Goal: Task Accomplishment & Management: Manage account settings

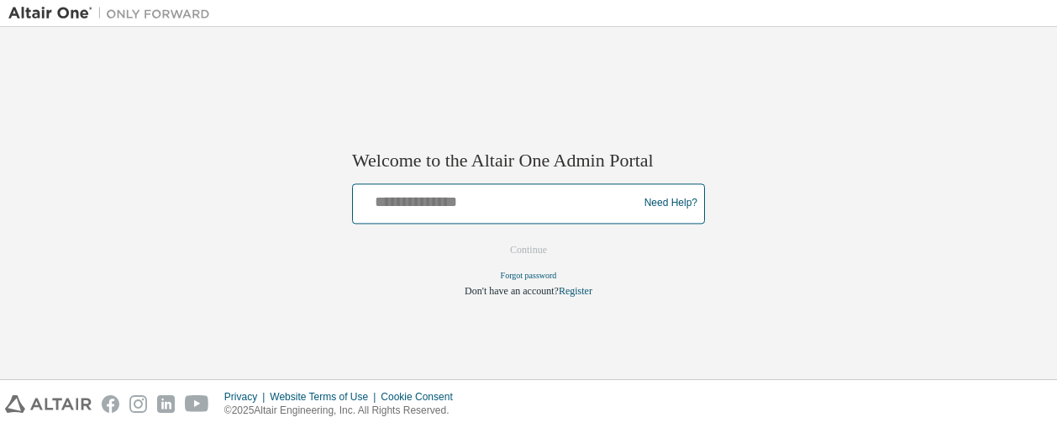
click at [425, 206] on input "text" at bounding box center [498, 199] width 276 height 24
type input "**********"
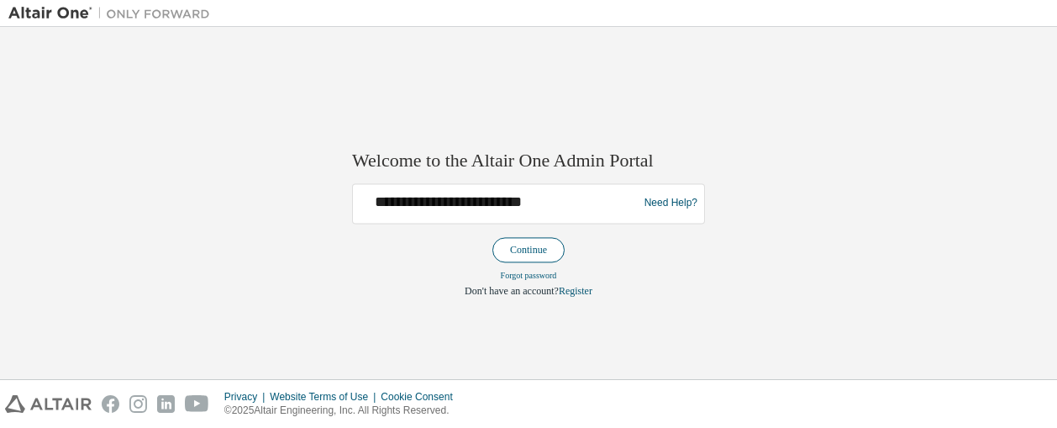
click at [547, 245] on button "Continue" at bounding box center [528, 249] width 72 height 25
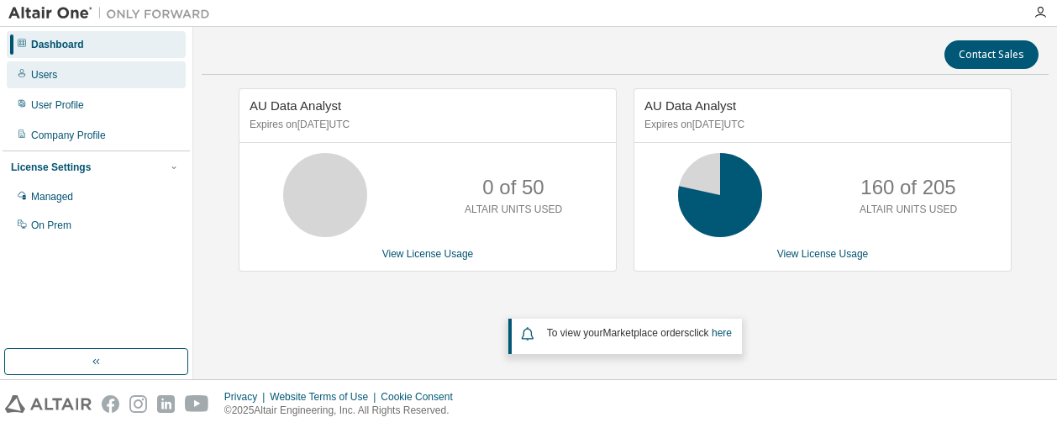
click at [77, 74] on div "Users" at bounding box center [96, 74] width 179 height 27
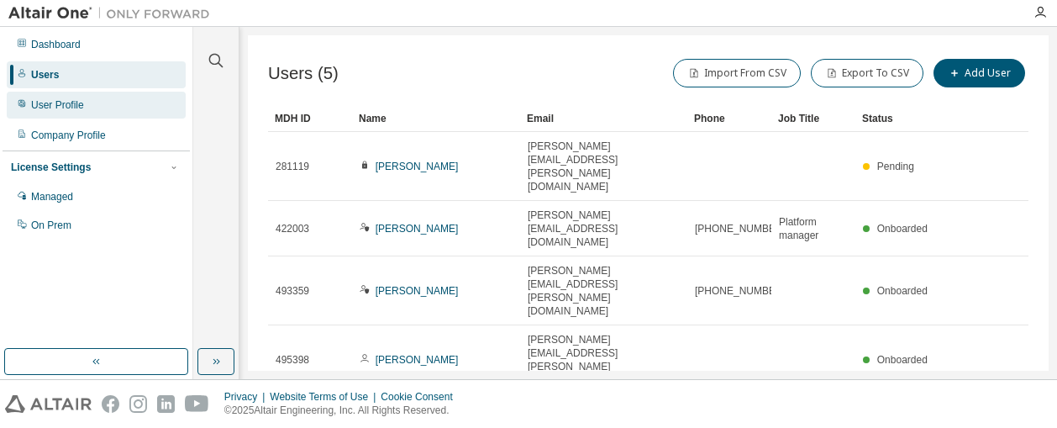
click at [71, 98] on div "User Profile" at bounding box center [57, 104] width 53 height 13
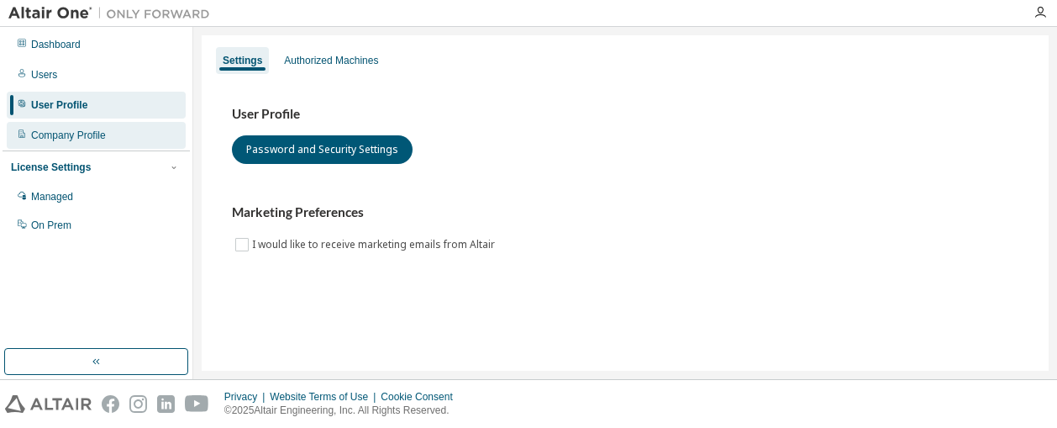
click at [58, 133] on div "Company Profile" at bounding box center [68, 135] width 75 height 13
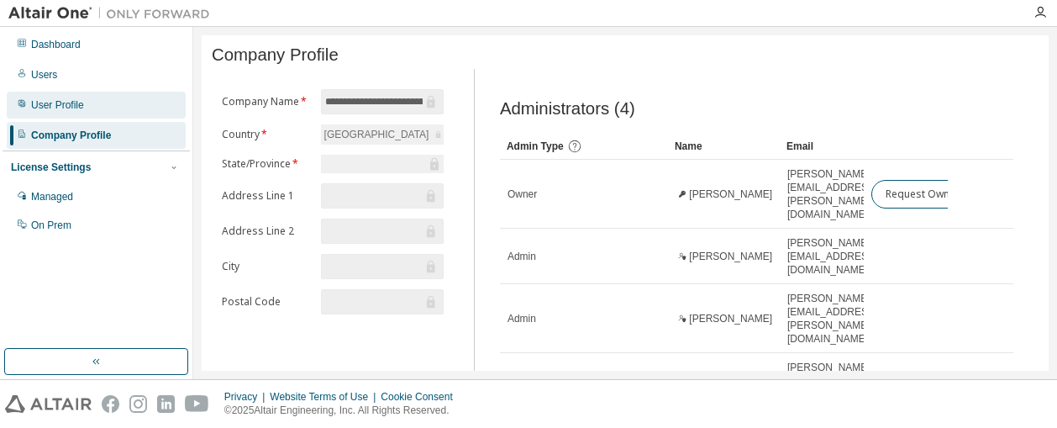
click at [51, 96] on div "User Profile" at bounding box center [96, 105] width 179 height 27
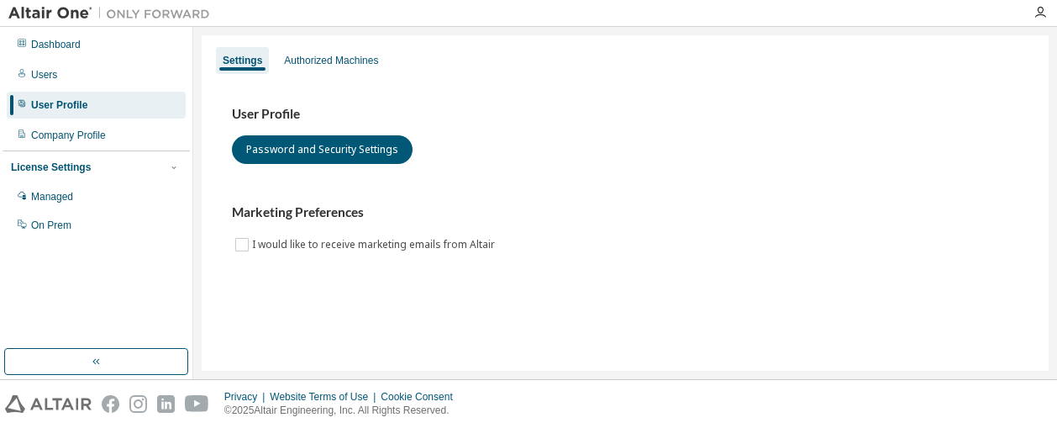
click at [316, 76] on div "User Profile Password and Security Settings Marketing Preferences I would like …" at bounding box center [625, 190] width 827 height 229
click at [323, 59] on div "Authorized Machines" at bounding box center [331, 60] width 94 height 13
